Goal: Task Accomplishment & Management: Manage account settings

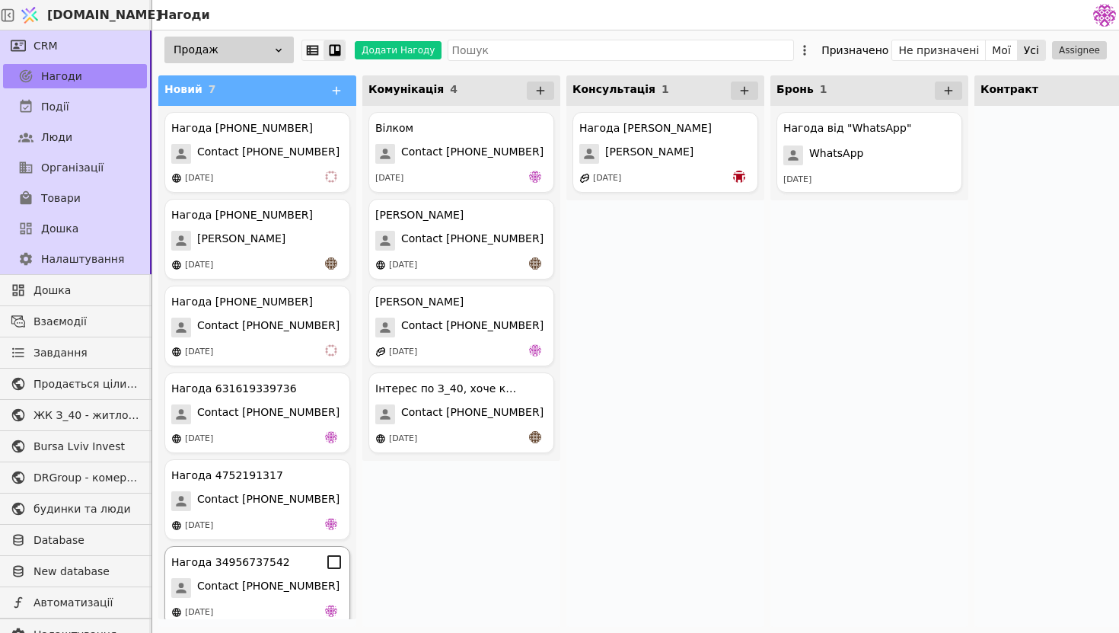
click at [308, 589] on span "Contact [PHONE_NUMBER]" at bounding box center [268, 588] width 142 height 20
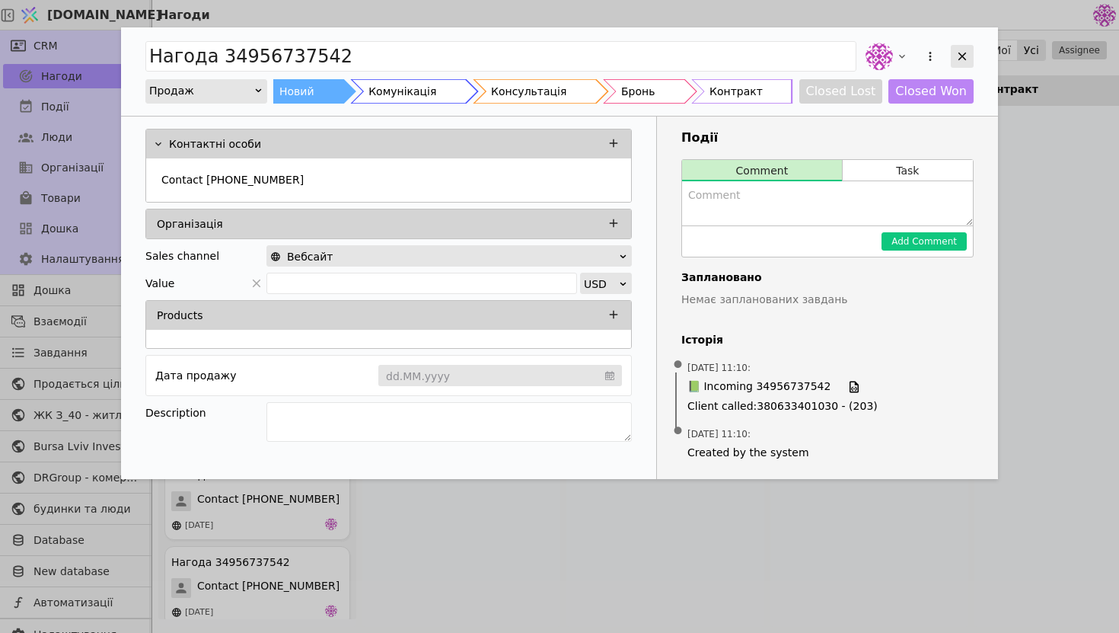
click at [955, 48] on div "Add Opportunity" at bounding box center [962, 56] width 23 height 23
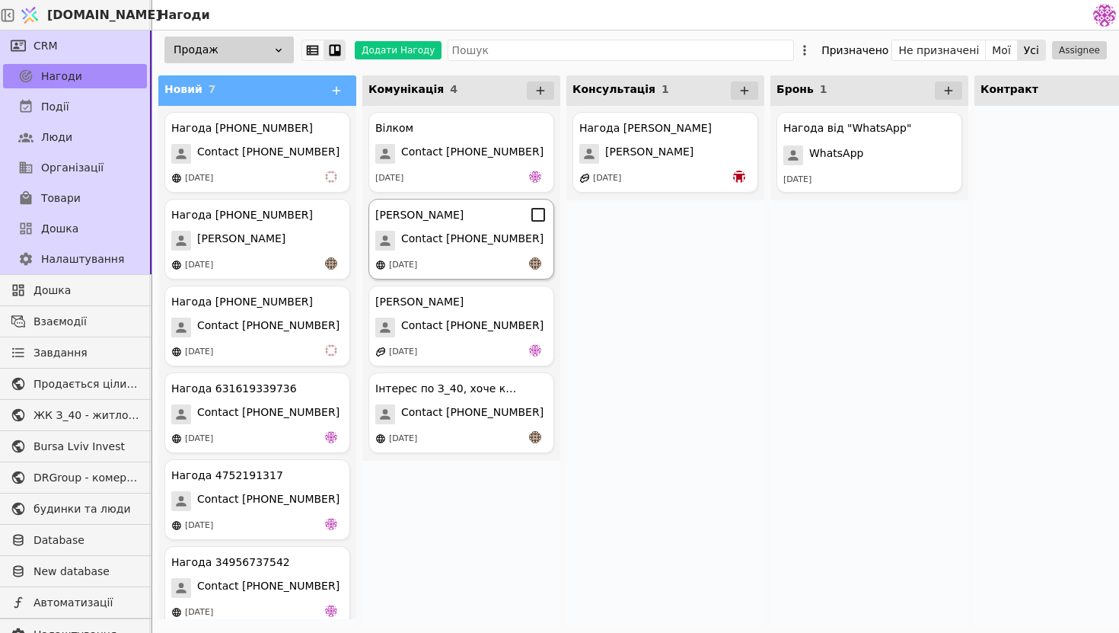
click at [458, 260] on div "[DATE]" at bounding box center [461, 264] width 172 height 15
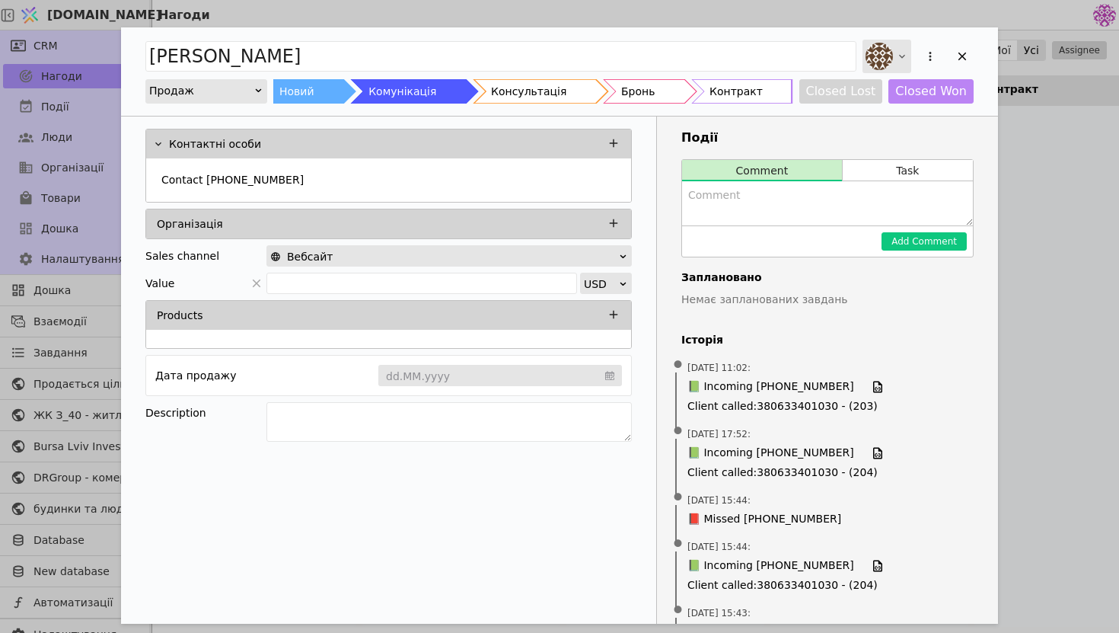
click at [900, 56] on icon "Add Opportunity" at bounding box center [902, 57] width 6 height 4
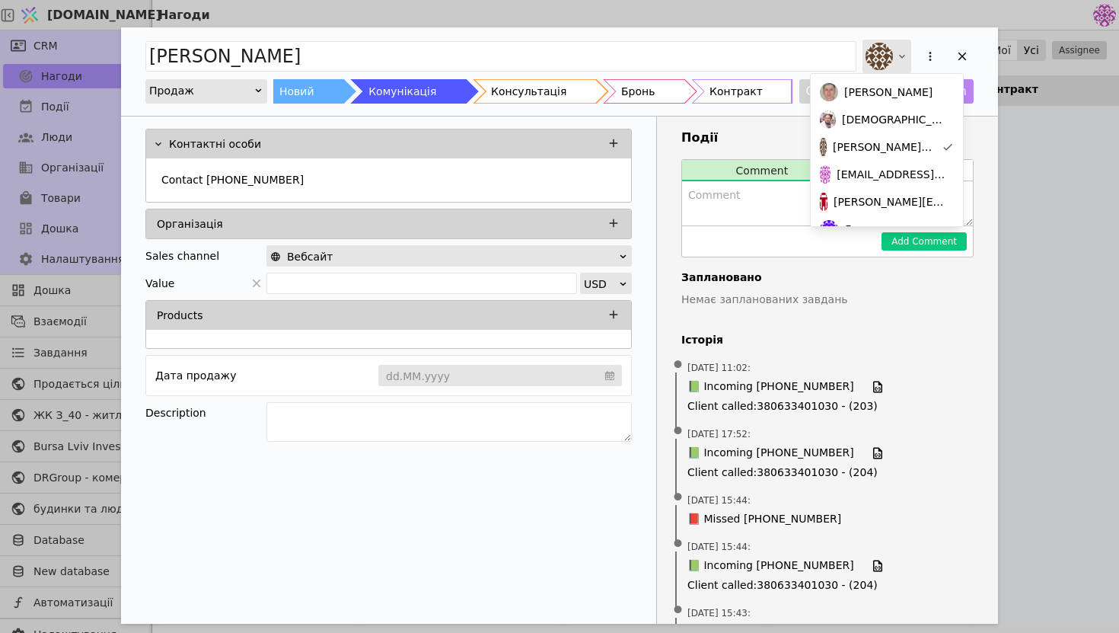
click at [899, 56] on icon "Add Opportunity" at bounding box center [902, 56] width 12 height 12
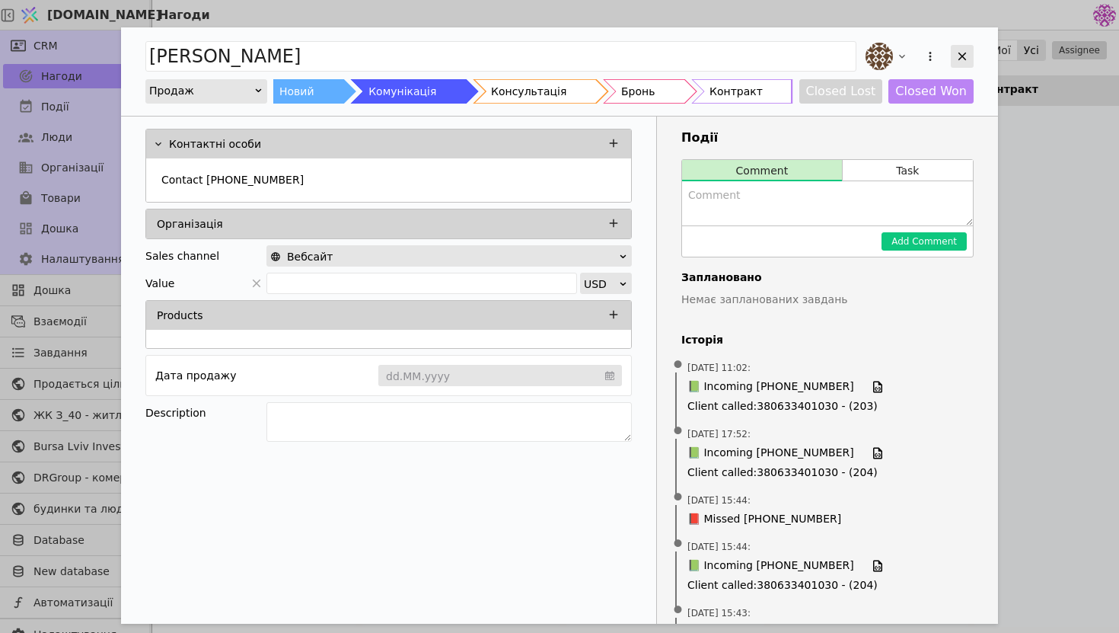
click at [960, 48] on div "Add Opportunity" at bounding box center [962, 56] width 23 height 23
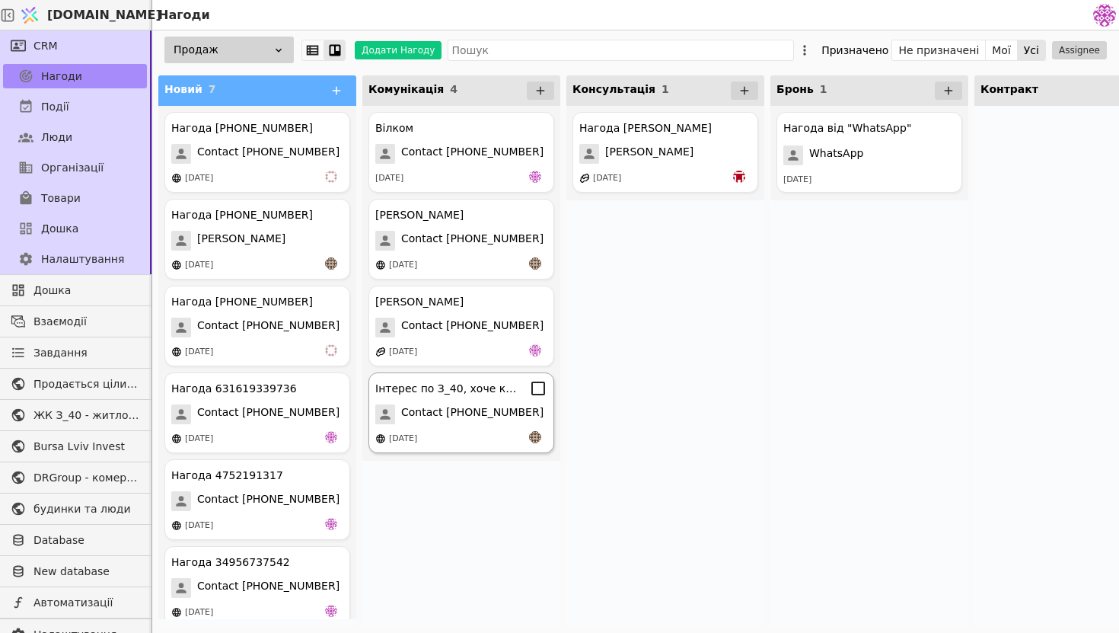
click at [458, 398] on div "Інтерес по З_40, хоче квартиру Contact [PHONE_NUMBER] [DATE]" at bounding box center [462, 412] width 186 height 81
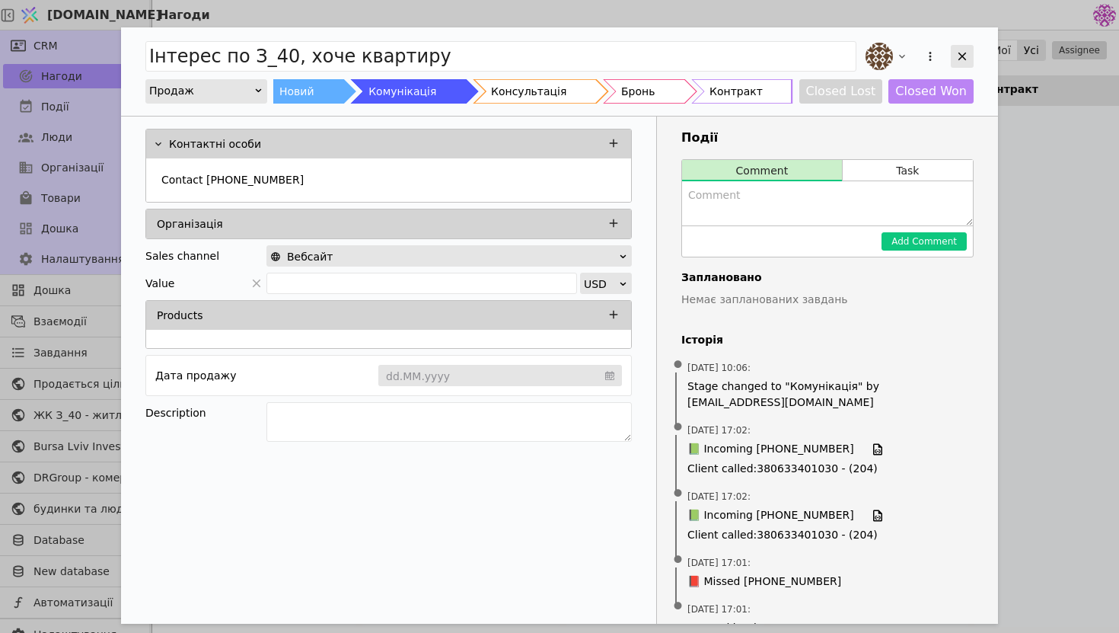
click at [959, 56] on icon "Add Opportunity" at bounding box center [963, 56] width 14 height 14
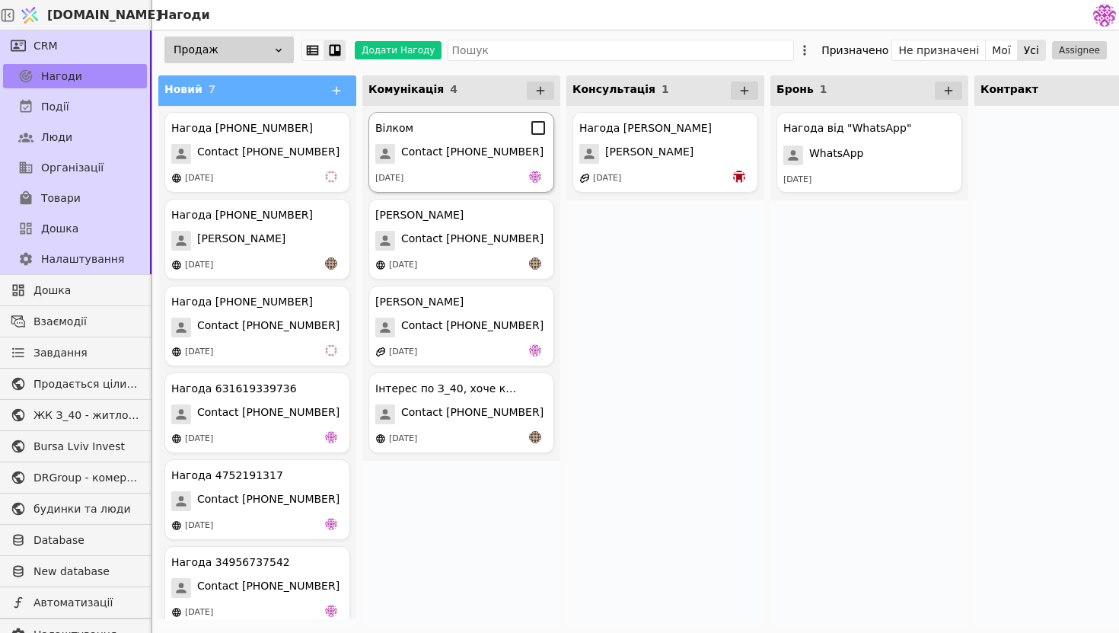
click at [466, 147] on span "Contact [PHONE_NUMBER]" at bounding box center [472, 154] width 142 height 20
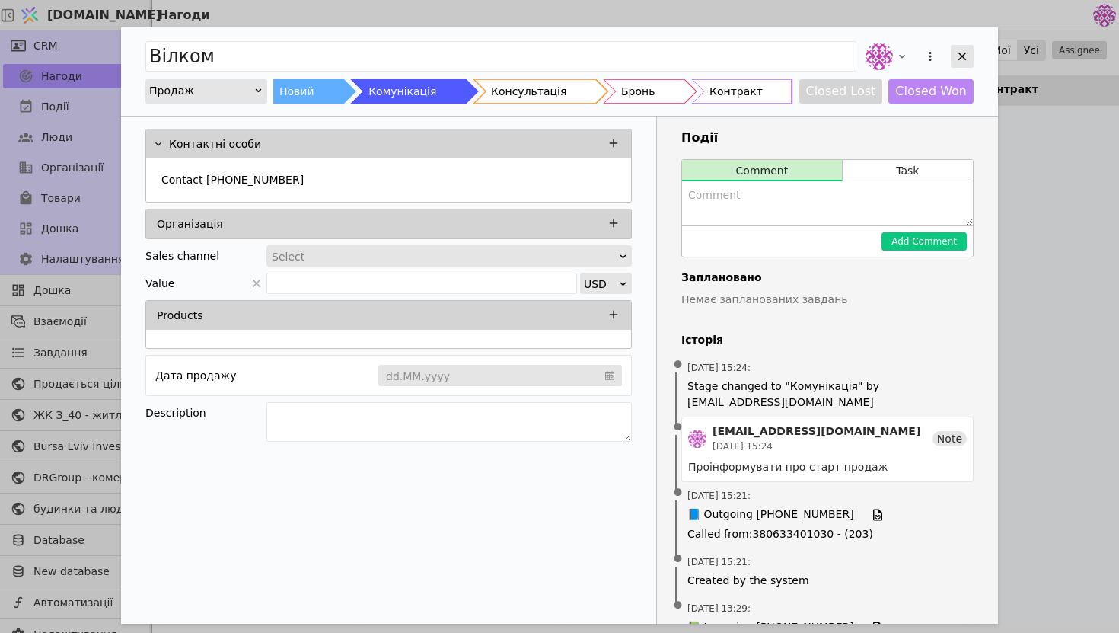
click at [962, 59] on icon "Add Opportunity" at bounding box center [963, 56] width 14 height 14
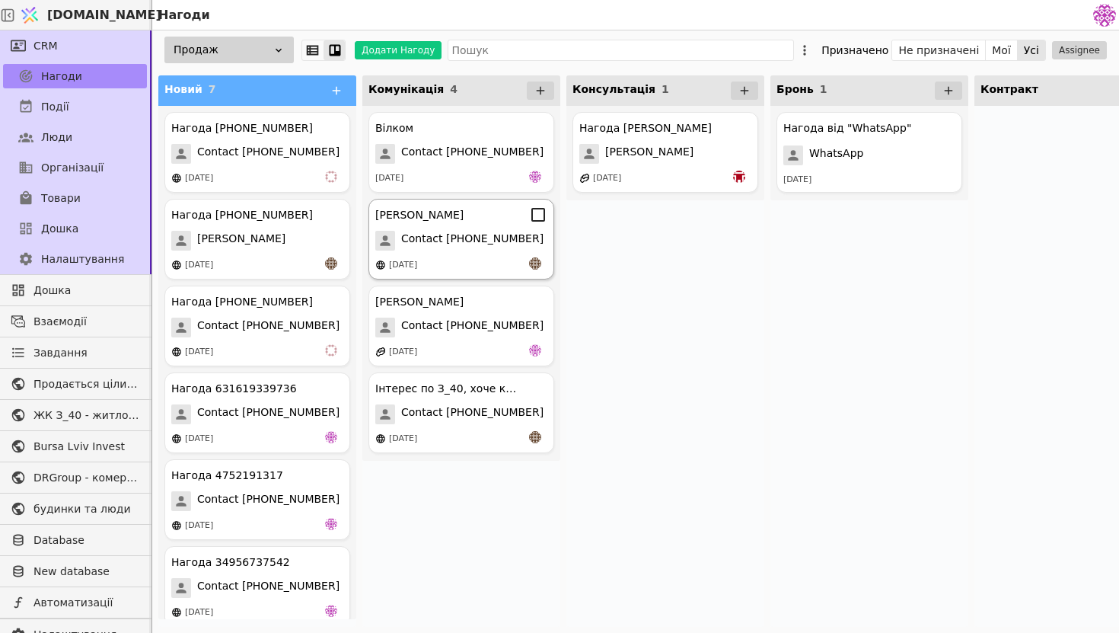
click at [458, 265] on div "[DATE]" at bounding box center [461, 264] width 172 height 15
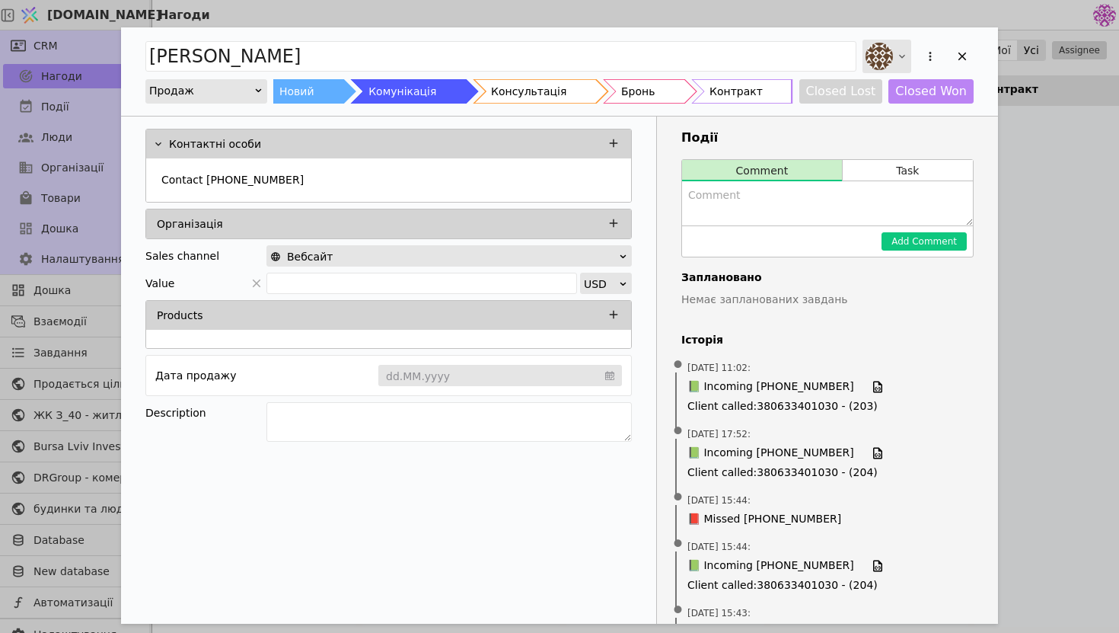
click at [891, 55] on img "Add Opportunity" at bounding box center [879, 56] width 27 height 27
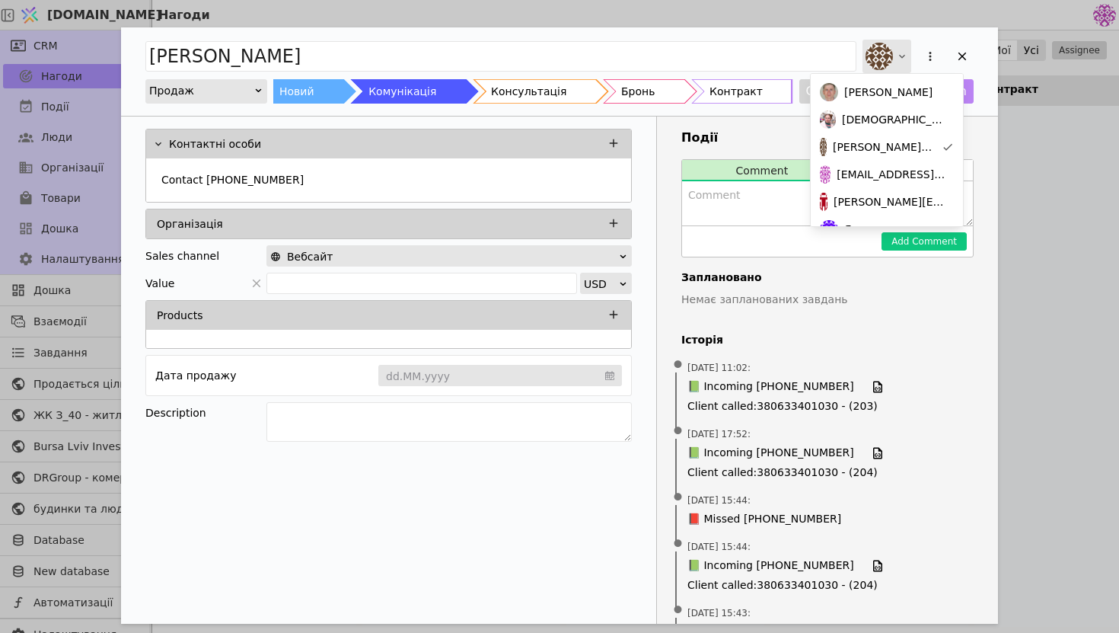
click at [893, 53] on div "Add Opportunity" at bounding box center [887, 57] width 49 height 34
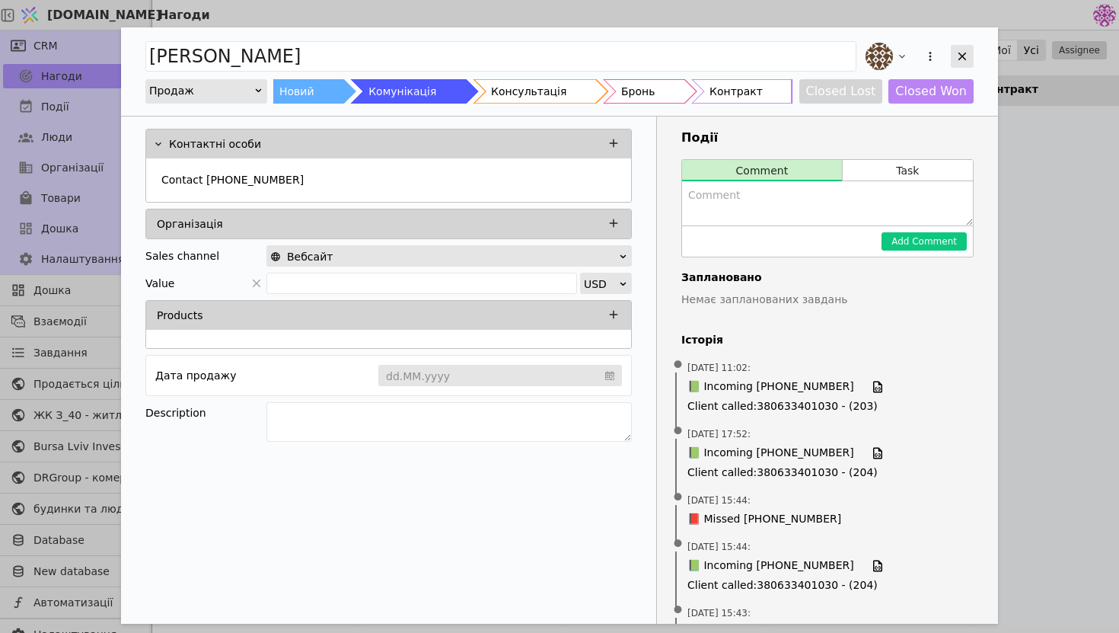
click at [963, 54] on icon "Add Opportunity" at bounding box center [963, 57] width 8 height 8
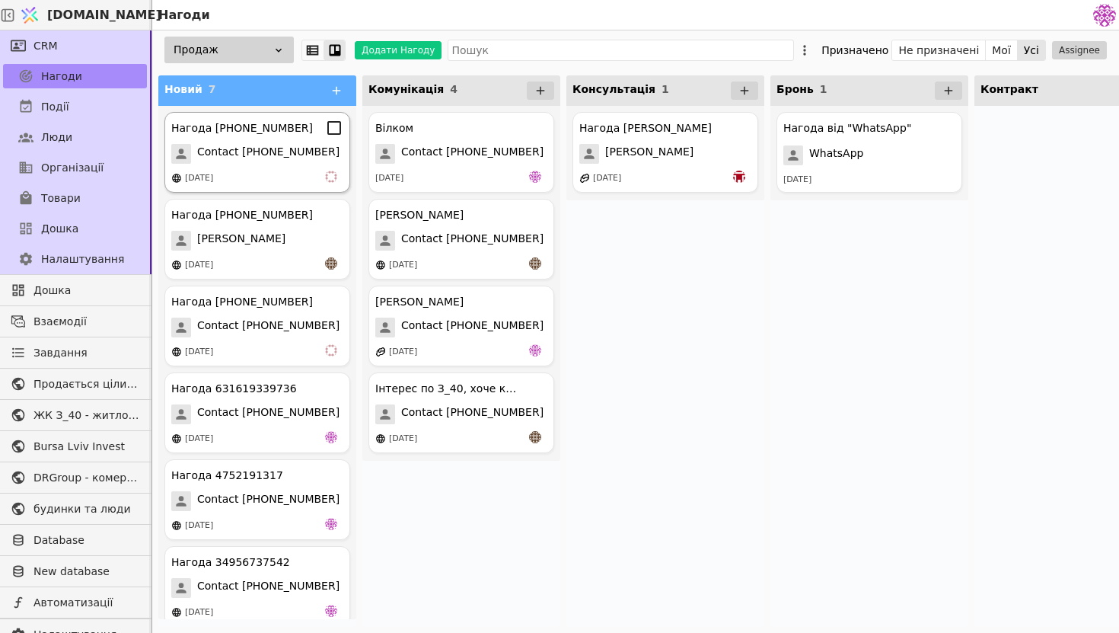
click at [285, 167] on div "Нагода [PHONE_NUMBER] Contact [PHONE_NUMBER] [DATE]" at bounding box center [257, 152] width 186 height 81
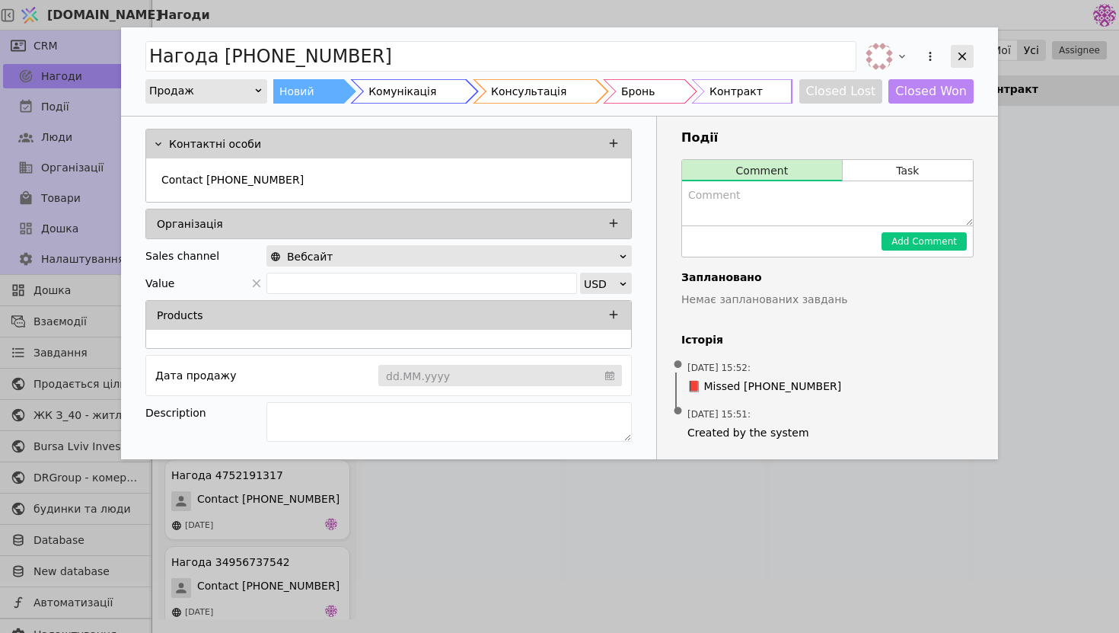
click at [964, 56] on icon "Add Opportunity" at bounding box center [963, 56] width 14 height 14
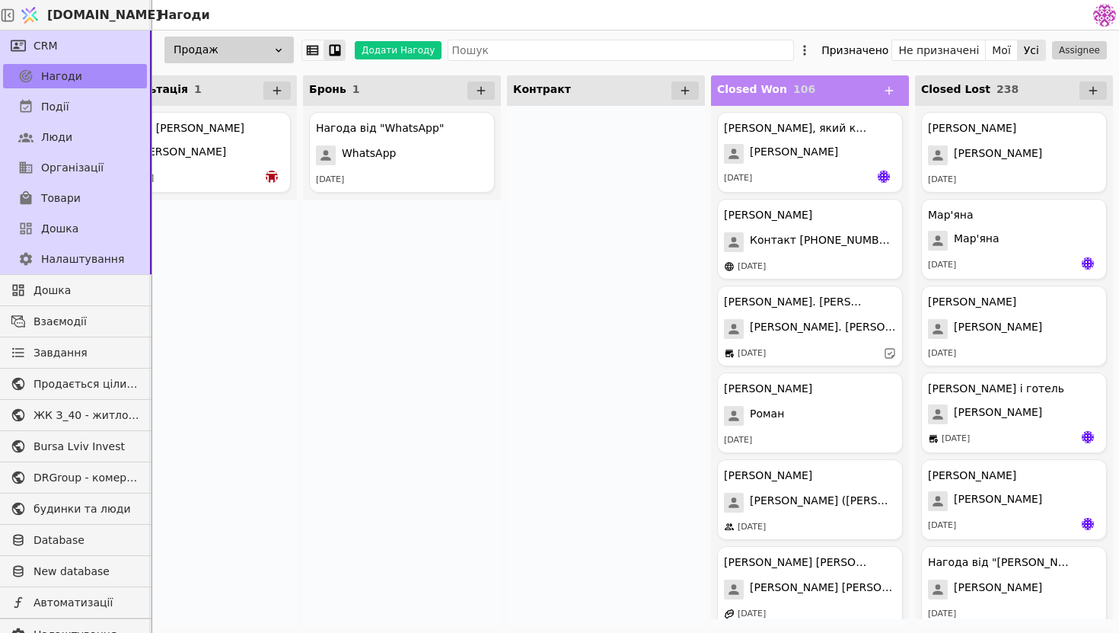
scroll to position [0, 357]
